Goal: Transaction & Acquisition: Purchase product/service

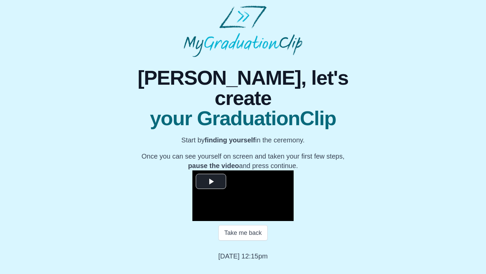
scroll to position [58, 0]
click at [239, 241] on button "Take me back" at bounding box center [242, 233] width 49 height 16
click at [211, 182] on span "Video Player" at bounding box center [211, 182] width 0 height 0
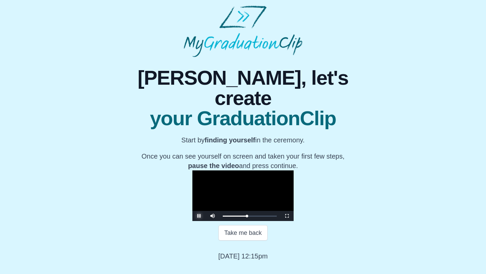
click at [199, 216] on span "Video Player" at bounding box center [199, 216] width 0 height 0
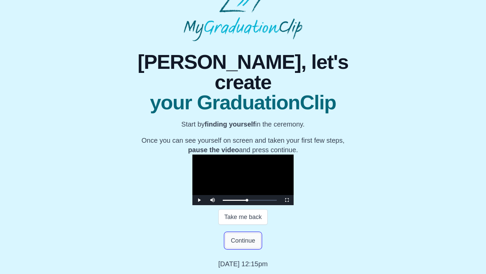
click at [235, 248] on button "Continue" at bounding box center [243, 241] width 36 height 16
click at [240, 248] on button "Continue" at bounding box center [243, 241] width 36 height 16
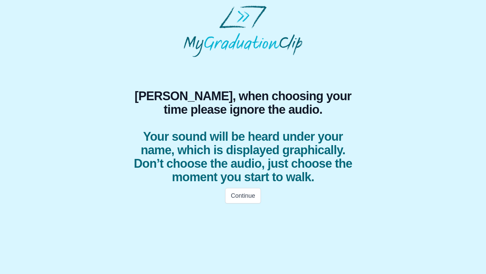
scroll to position [0, 0]
click at [245, 195] on button "Continue" at bounding box center [243, 196] width 36 height 16
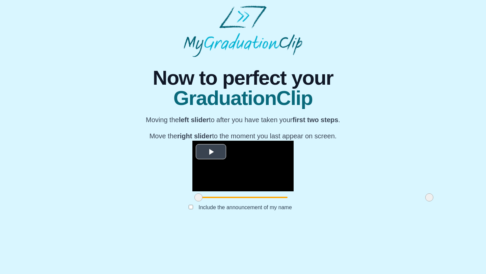
scroll to position [42, 0]
drag, startPoint x: 358, startPoint y: 241, endPoint x: 321, endPoint y: 244, distance: 37.2
click at [388, 201] on span at bounding box center [392, 197] width 8 height 8
click at [211, 152] on span "Video Player" at bounding box center [211, 152] width 0 height 0
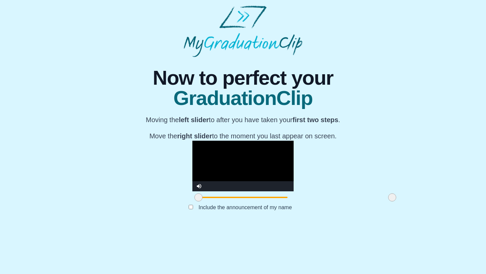
click at [253, 172] on video "Video Player" at bounding box center [242, 166] width 101 height 51
drag, startPoint x: 322, startPoint y: 240, endPoint x: 321, endPoint y: 244, distance: 3.4
click at [388, 201] on span at bounding box center [392, 197] width 8 height 8
drag, startPoint x: 128, startPoint y: 241, endPoint x: 166, endPoint y: 241, distance: 38.8
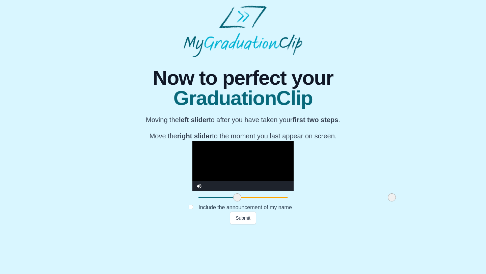
click at [233, 201] on span at bounding box center [237, 197] width 8 height 8
click at [240, 224] on button "Submit" at bounding box center [243, 218] width 26 height 13
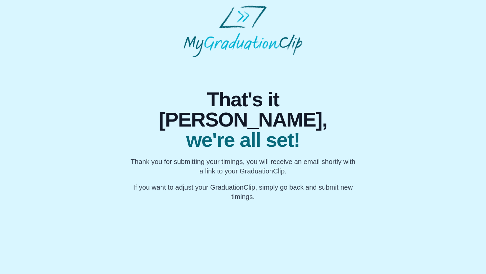
scroll to position [0, 0]
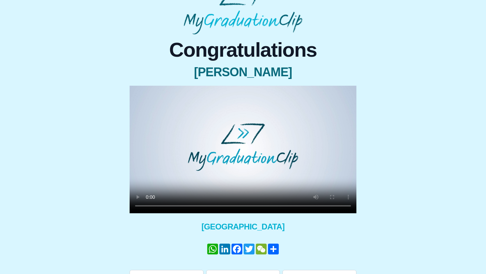
scroll to position [44, 0]
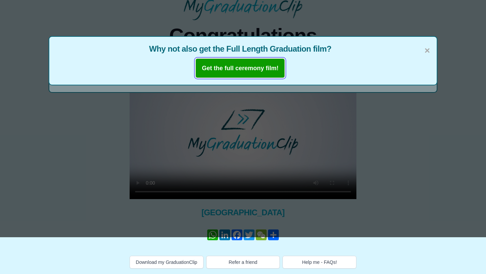
click at [253, 65] on b "Get the full ceremony film!" at bounding box center [240, 68] width 77 height 7
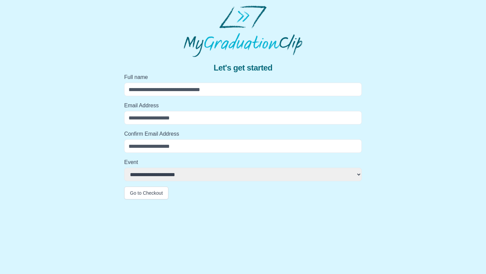
click at [207, 86] on input "Full name" at bounding box center [243, 90] width 238 height 14
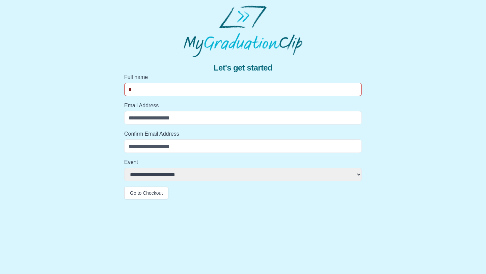
type input "**********"
click at [191, 117] on input "Email Address" at bounding box center [243, 118] width 238 height 14
type input "**********"
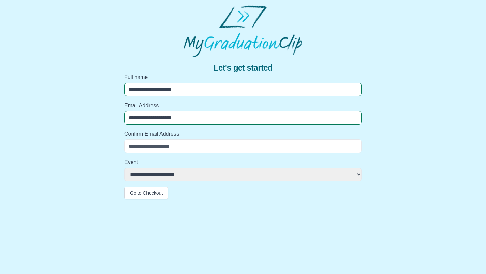
click at [180, 145] on input "Confirm Email Address" at bounding box center [243, 146] width 238 height 14
type input "**********"
click at [176, 172] on select "**********" at bounding box center [243, 175] width 238 height 14
select select "**********"
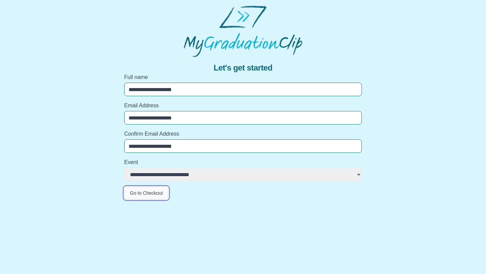
click at [161, 196] on button "Go to Checkout" at bounding box center [146, 193] width 44 height 13
